Goal: Entertainment & Leisure: Consume media (video, audio)

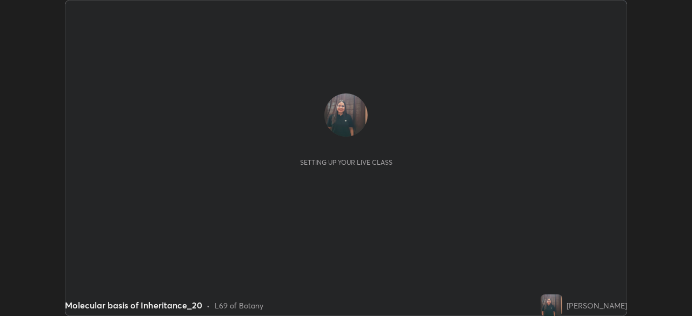
scroll to position [316, 691]
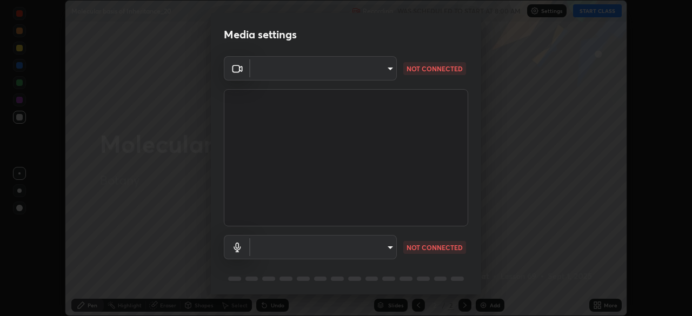
type input "f5ae6119dc4fab334a8cf66c369197aa9d1a3f6993b34b3aeb85a59339566d19"
type input "default"
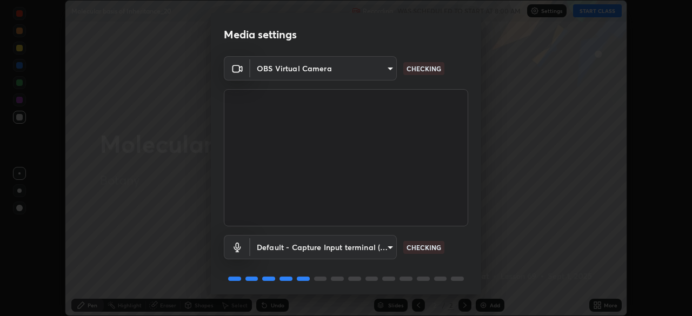
scroll to position [38, 0]
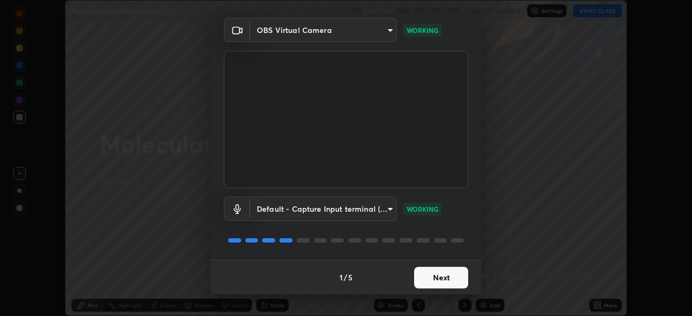
click at [432, 278] on button "Next" at bounding box center [441, 278] width 54 height 22
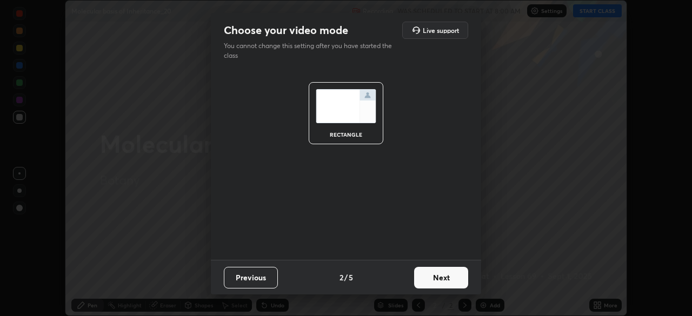
click at [433, 281] on button "Next" at bounding box center [441, 278] width 54 height 22
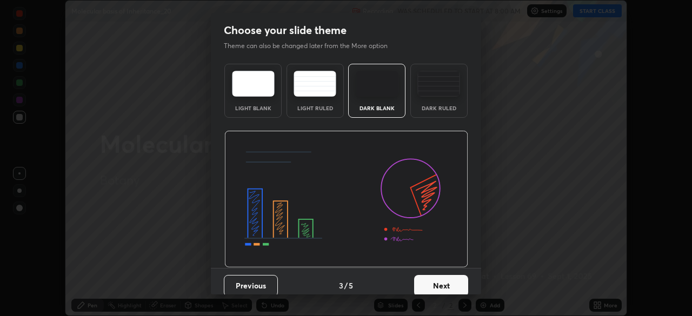
click at [436, 280] on button "Next" at bounding box center [441, 286] width 54 height 22
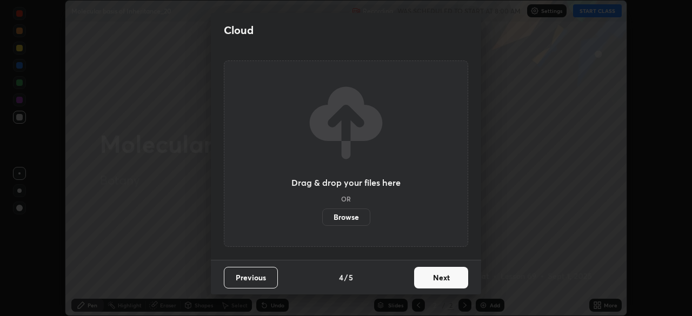
click at [434, 277] on button "Next" at bounding box center [441, 278] width 54 height 22
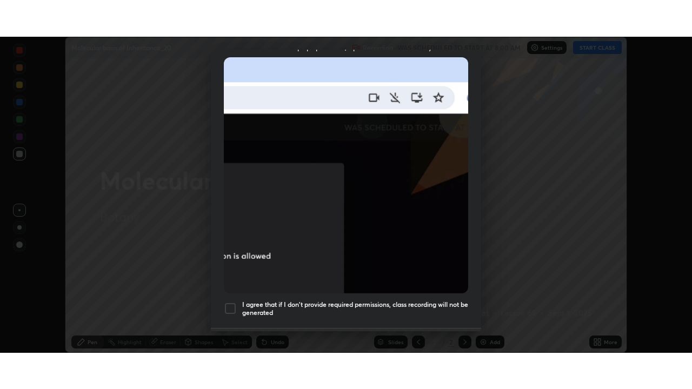
scroll to position [259, 0]
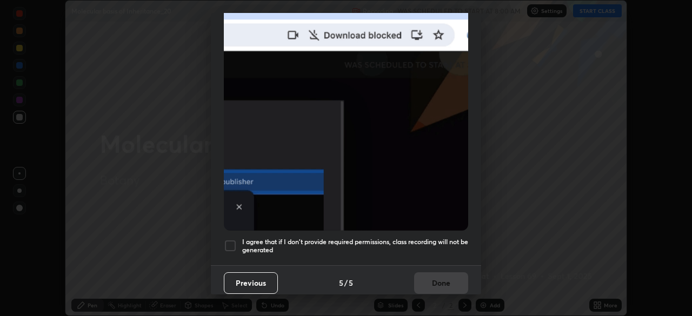
click at [230, 239] on div at bounding box center [230, 245] width 13 height 13
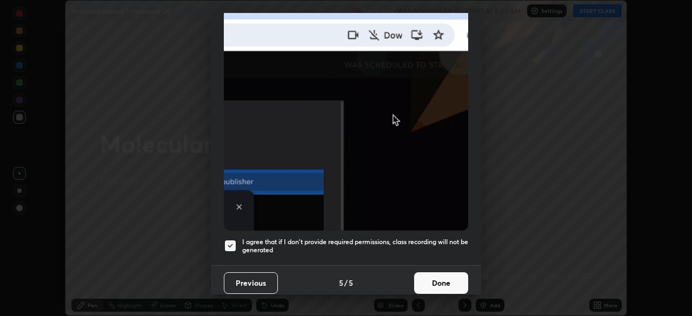
click at [449, 276] on button "Done" at bounding box center [441, 283] width 54 height 22
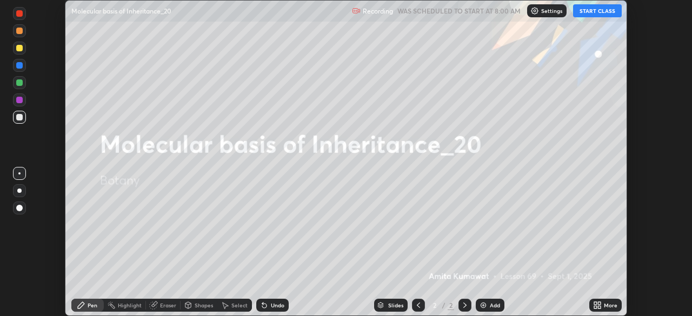
click at [591, 11] on button "START CLASS" at bounding box center [597, 10] width 49 height 13
click at [595, 303] on icon at bounding box center [595, 303] width 3 height 3
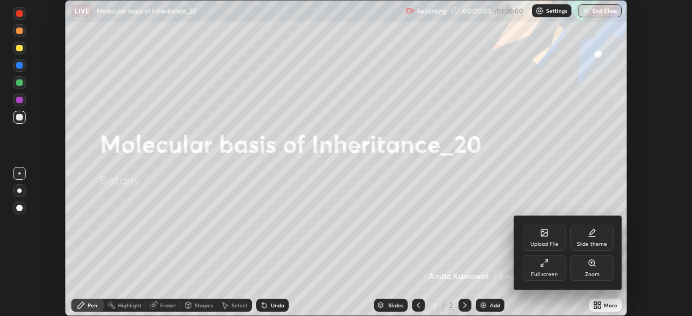
click at [543, 269] on div "Full screen" at bounding box center [544, 268] width 43 height 26
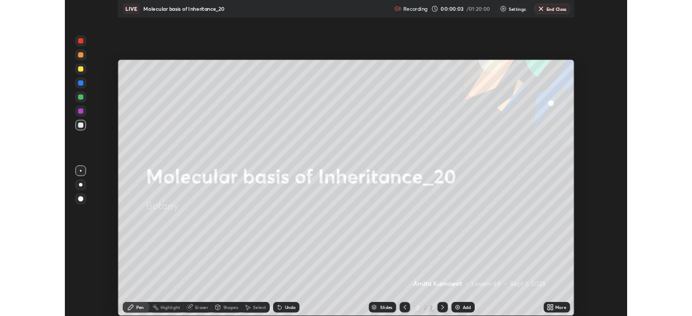
scroll to position [389, 692]
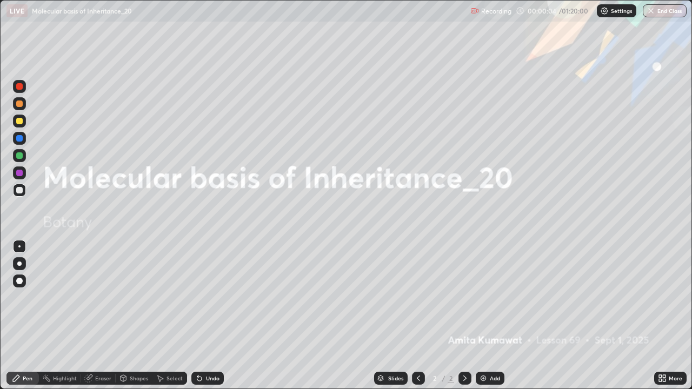
click at [483, 316] on img at bounding box center [483, 378] width 9 height 9
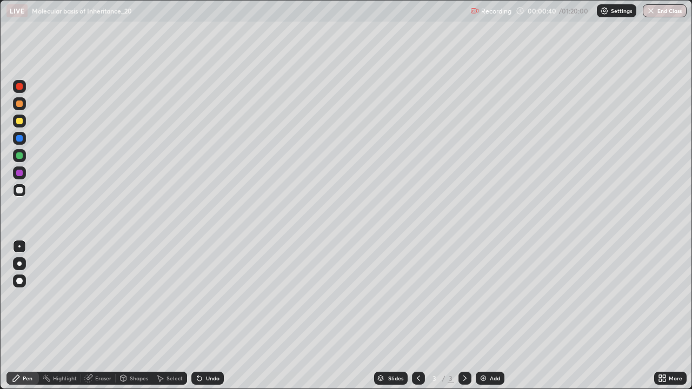
click at [17, 175] on div at bounding box center [19, 173] width 6 height 6
click at [21, 262] on div at bounding box center [19, 263] width 13 height 13
click at [19, 122] on div at bounding box center [19, 121] width 6 height 6
click at [23, 195] on div at bounding box center [19, 190] width 13 height 13
click at [479, 316] on img at bounding box center [483, 378] width 9 height 9
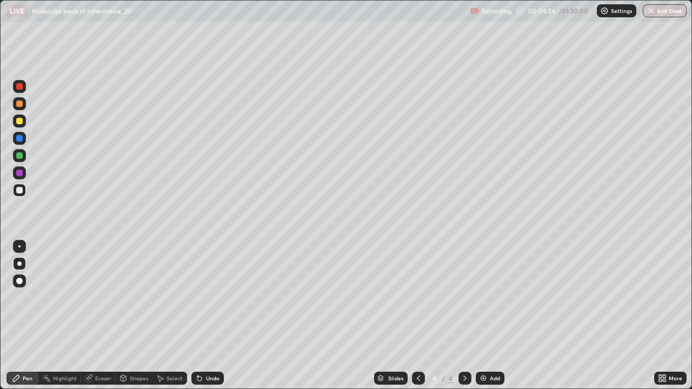
click at [17, 155] on div at bounding box center [19, 155] width 6 height 6
click at [21, 103] on div at bounding box center [19, 104] width 6 height 6
click at [20, 123] on div at bounding box center [19, 121] width 6 height 6
click at [482, 316] on img at bounding box center [483, 378] width 9 height 9
click at [15, 190] on div at bounding box center [19, 190] width 13 height 13
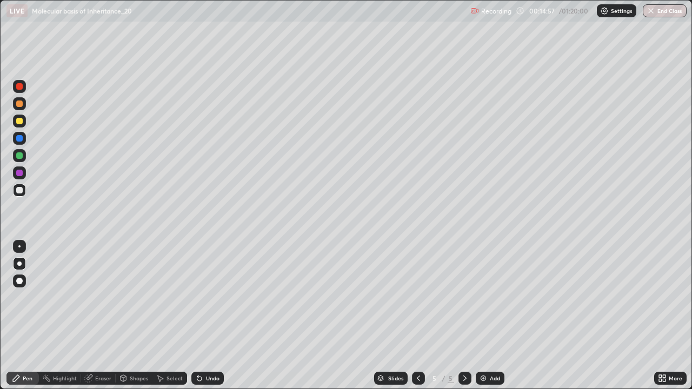
click at [21, 172] on div at bounding box center [19, 173] width 6 height 6
click at [18, 91] on div at bounding box center [19, 86] width 13 height 13
click at [220, 316] on div "Undo" at bounding box center [207, 378] width 32 height 13
click at [212, 316] on div "Undo" at bounding box center [213, 378] width 14 height 5
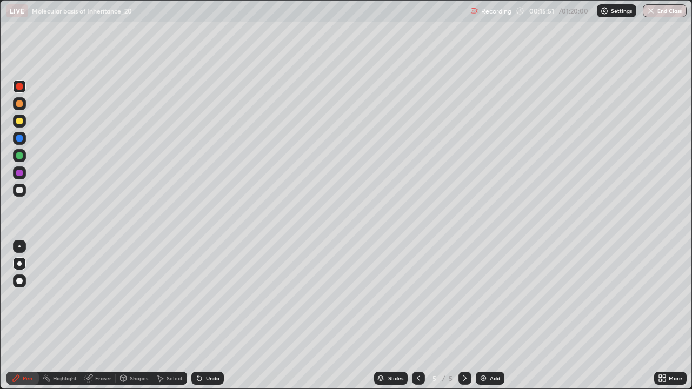
click at [211, 316] on div "Undo" at bounding box center [213, 378] width 14 height 5
click at [476, 316] on div "Add" at bounding box center [490, 378] width 29 height 13
click at [86, 316] on icon at bounding box center [88, 378] width 7 height 7
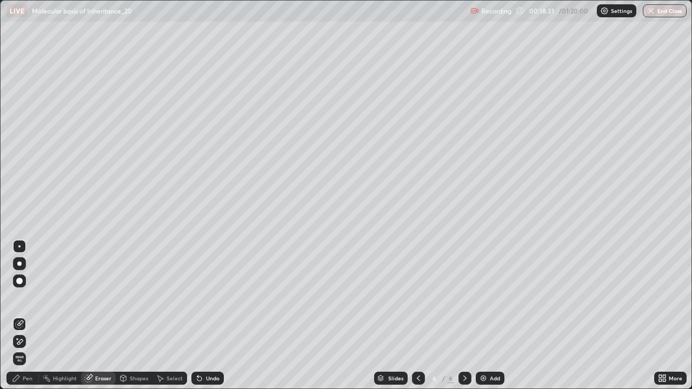
click at [22, 316] on div "Pen" at bounding box center [22, 378] width 32 height 13
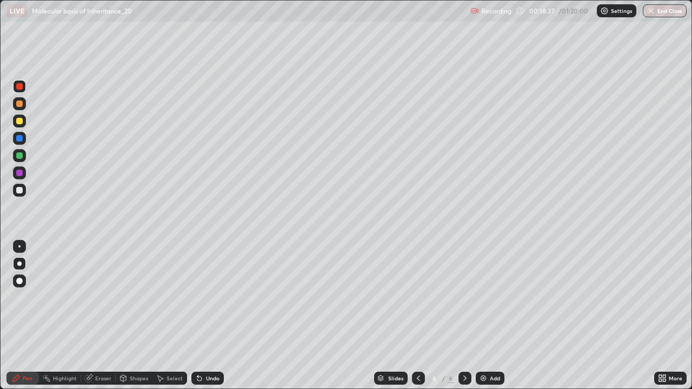
click at [202, 316] on icon at bounding box center [199, 378] width 9 height 9
click at [208, 316] on div "Undo" at bounding box center [213, 378] width 14 height 5
click at [17, 171] on div at bounding box center [19, 173] width 6 height 6
click at [19, 191] on div at bounding box center [19, 190] width 6 height 6
click at [18, 157] on div at bounding box center [19, 155] width 6 height 6
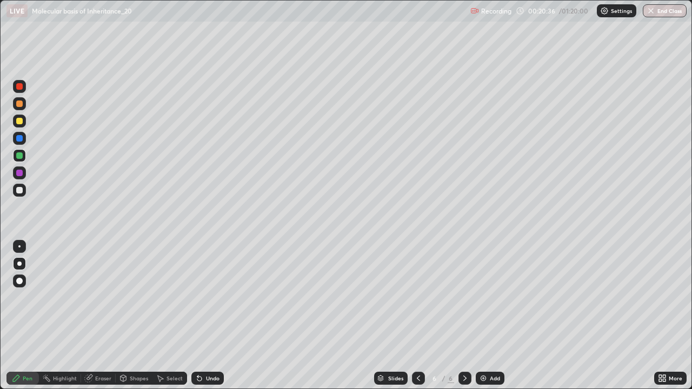
click at [211, 316] on div "Undo" at bounding box center [213, 378] width 14 height 5
click at [481, 316] on img at bounding box center [483, 378] width 9 height 9
click at [18, 171] on div at bounding box center [19, 173] width 6 height 6
click at [20, 121] on div at bounding box center [19, 121] width 6 height 6
click at [18, 240] on div at bounding box center [19, 246] width 13 height 13
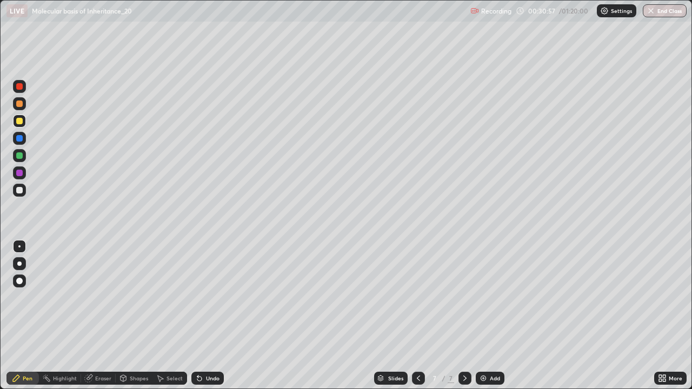
click at [482, 316] on img at bounding box center [483, 378] width 9 height 9
click at [18, 138] on div at bounding box center [19, 138] width 6 height 6
click at [25, 192] on div at bounding box center [19, 190] width 13 height 13
click at [22, 171] on div at bounding box center [19, 173] width 6 height 6
click at [16, 190] on div at bounding box center [19, 190] width 6 height 6
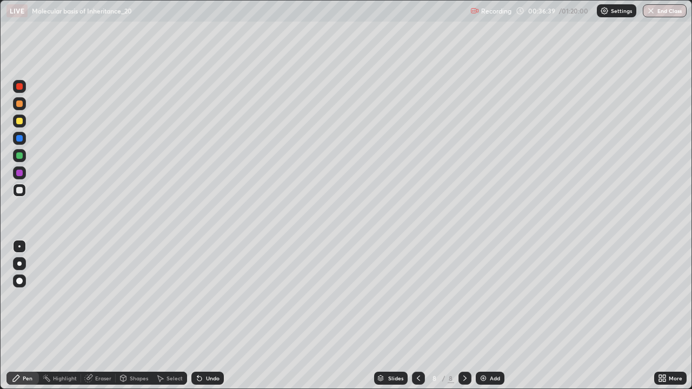
click at [482, 316] on img at bounding box center [483, 378] width 9 height 9
click at [18, 263] on div at bounding box center [19, 264] width 4 height 4
click at [21, 174] on div at bounding box center [19, 173] width 6 height 6
click at [19, 154] on div at bounding box center [19, 155] width 6 height 6
click at [20, 138] on div at bounding box center [19, 138] width 6 height 6
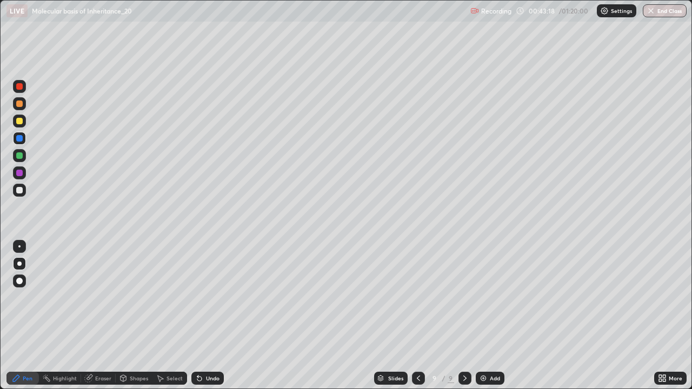
click at [479, 316] on img at bounding box center [483, 378] width 9 height 9
click at [18, 172] on div at bounding box center [19, 173] width 6 height 6
click at [477, 316] on div "Add" at bounding box center [490, 378] width 29 height 13
click at [19, 104] on div at bounding box center [19, 104] width 6 height 6
click at [479, 316] on img at bounding box center [483, 378] width 9 height 9
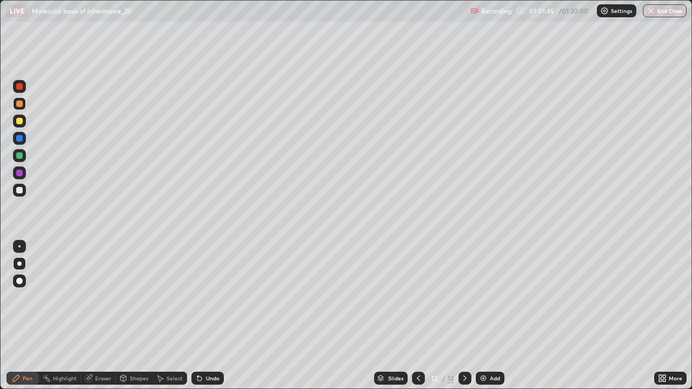
click at [20, 190] on div at bounding box center [19, 190] width 6 height 6
click at [212, 316] on div "Undo" at bounding box center [213, 378] width 14 height 5
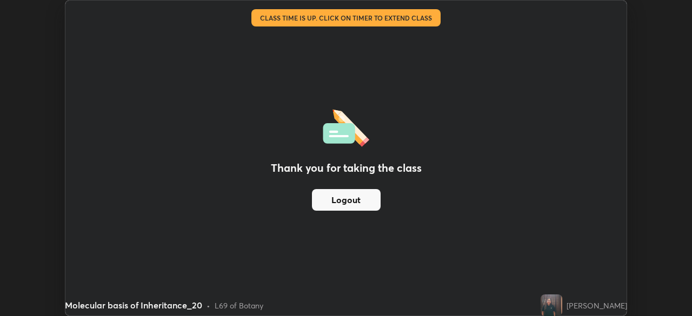
scroll to position [53721, 53346]
